Goal: Task Accomplishment & Management: Manage account settings

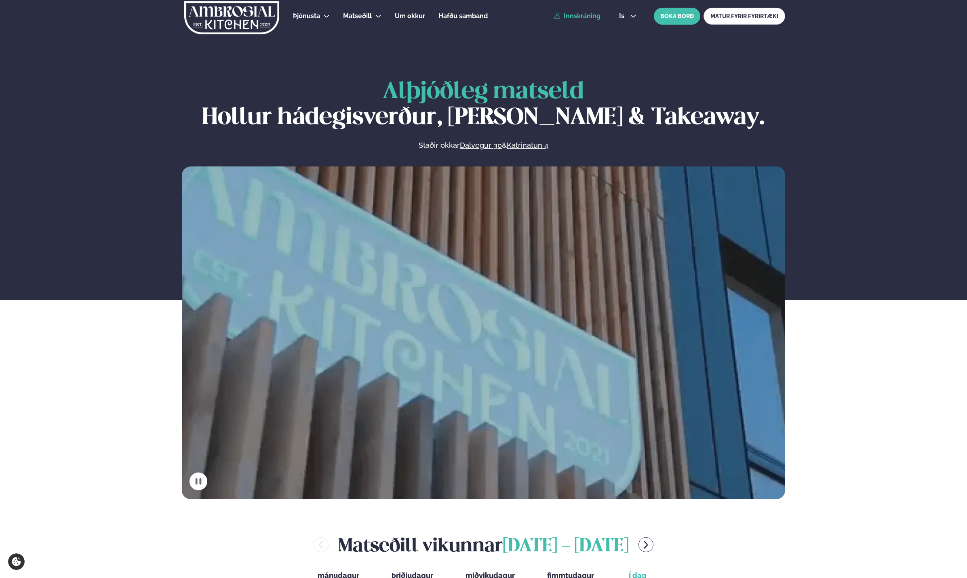
click at [568, 19] on link "Innskráning" at bounding box center [577, 16] width 46 height 7
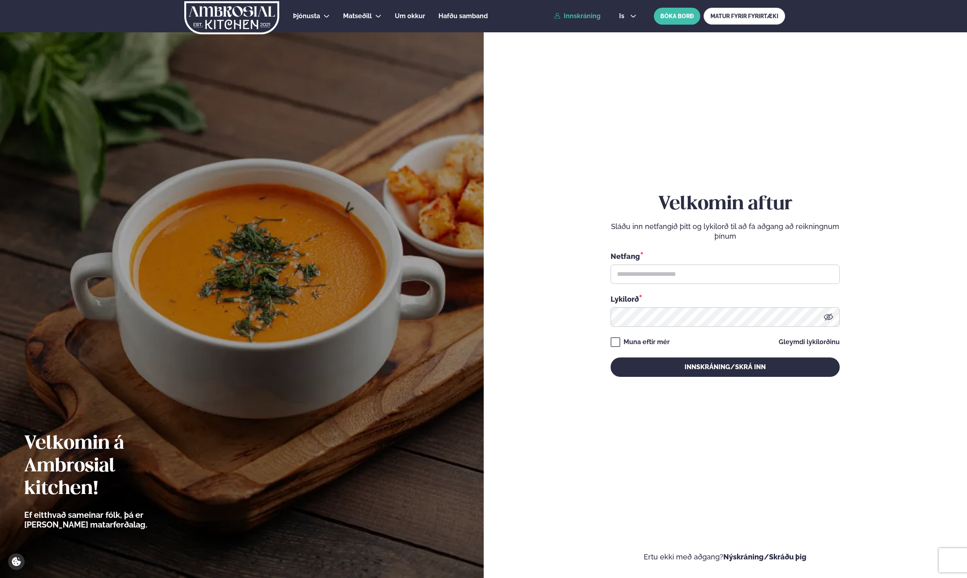
click at [643, 264] on div "Netfang *" at bounding box center [725, 267] width 229 height 33
click at [644, 280] on input "text" at bounding box center [725, 274] width 229 height 19
type input "**********"
click at [655, 340] on div "Muna eftir mér" at bounding box center [647, 342] width 46 height 10
click at [652, 366] on button "Innskráning/Skrá inn" at bounding box center [725, 367] width 229 height 19
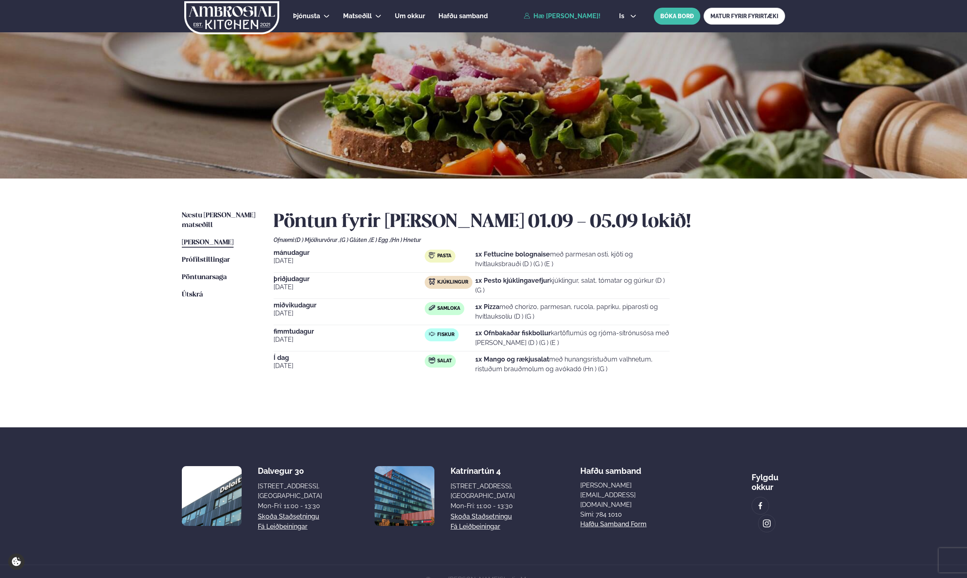
click at [538, 568] on section "© 2025 [PERSON_NAME] í Studio Mango" at bounding box center [483, 580] width 967 height 30
click at [455, 325] on div "[DATE] Samloka 1x Pizza með chorizo, parmesan, rucola, papriku, piparosti og hv…" at bounding box center [472, 313] width 396 height 23
